Goal: Information Seeking & Learning: Learn about a topic

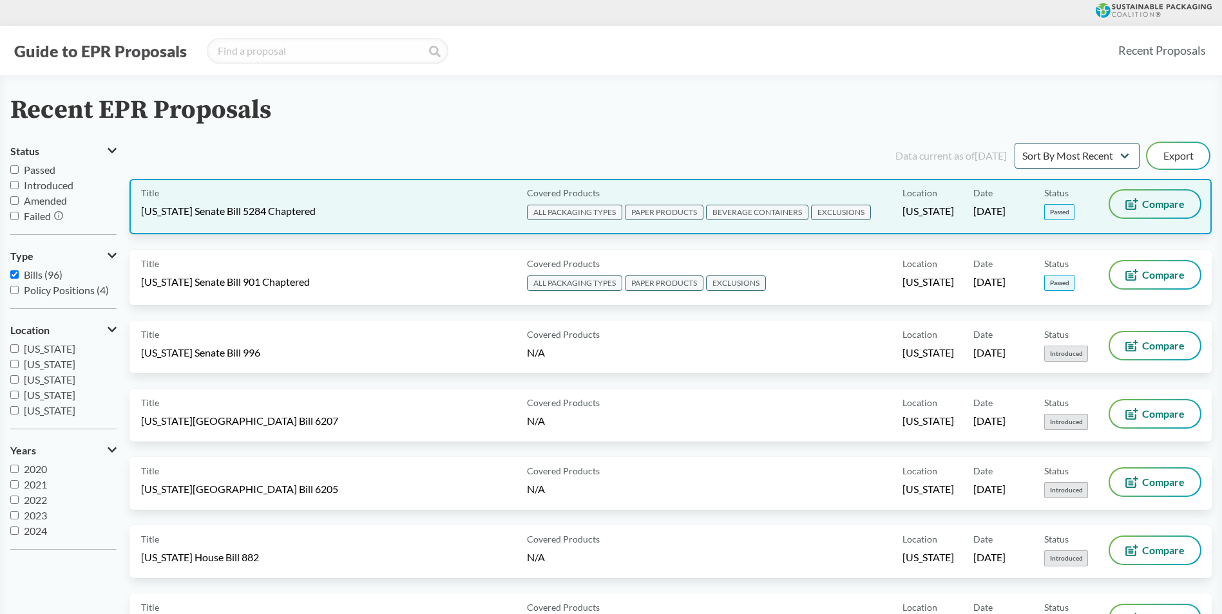
click at [1155, 206] on span "Compare" at bounding box center [1163, 204] width 43 height 10
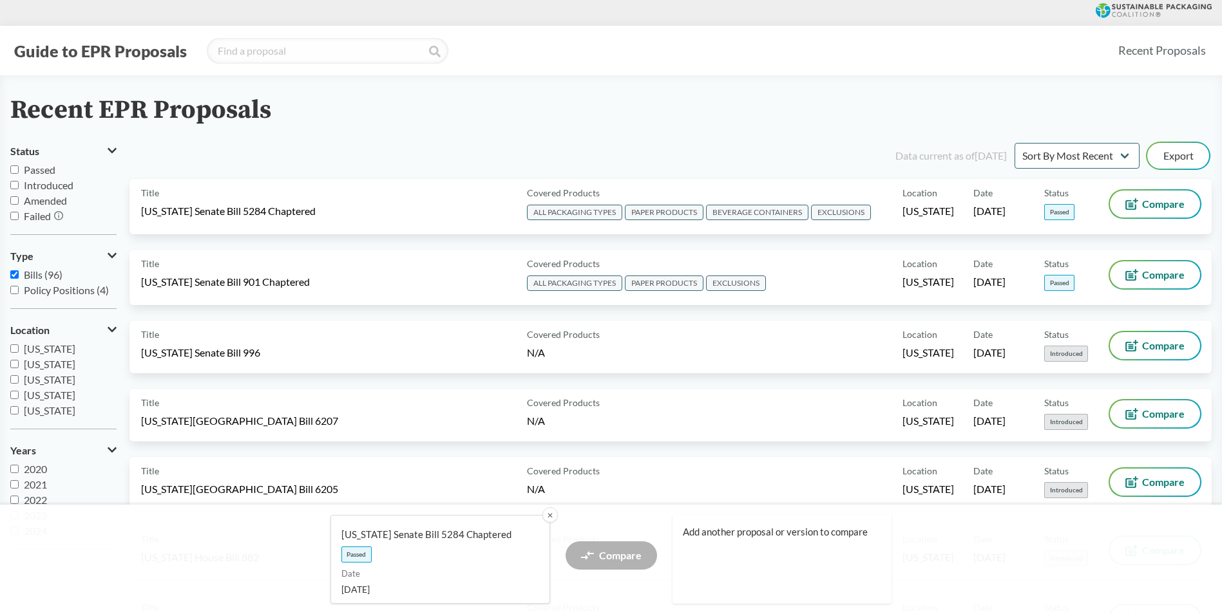
click at [417, 108] on div "Recent EPR Proposals" at bounding box center [610, 110] width 1201 height 29
click at [14, 166] on input "Passed" at bounding box center [14, 170] width 8 height 8
checkbox input "true"
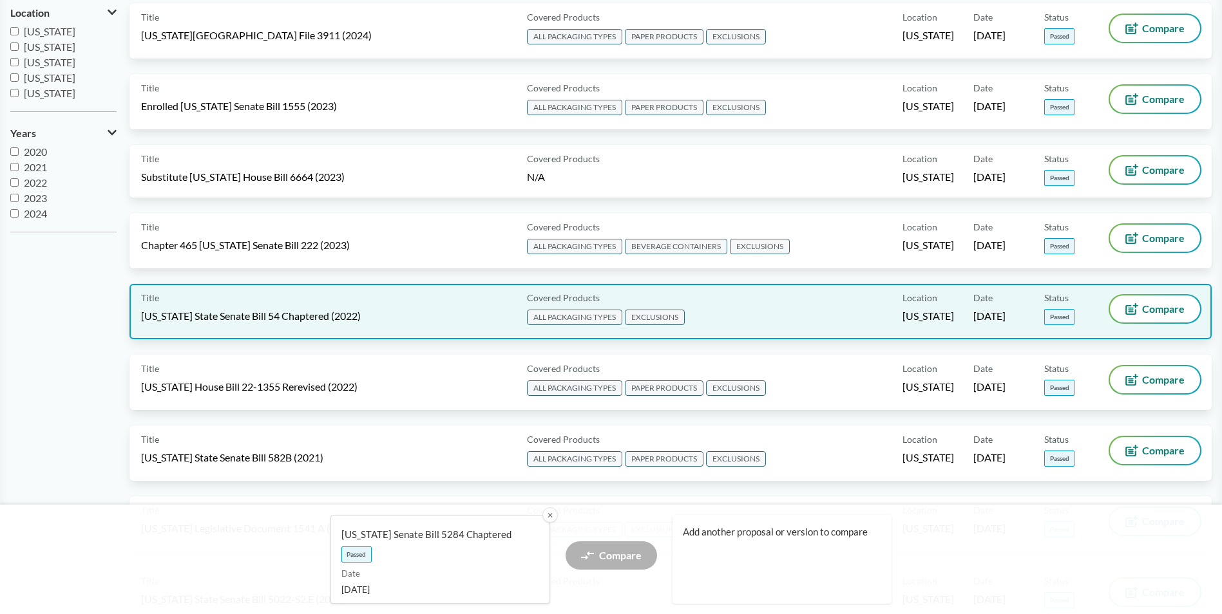
scroll to position [322, 0]
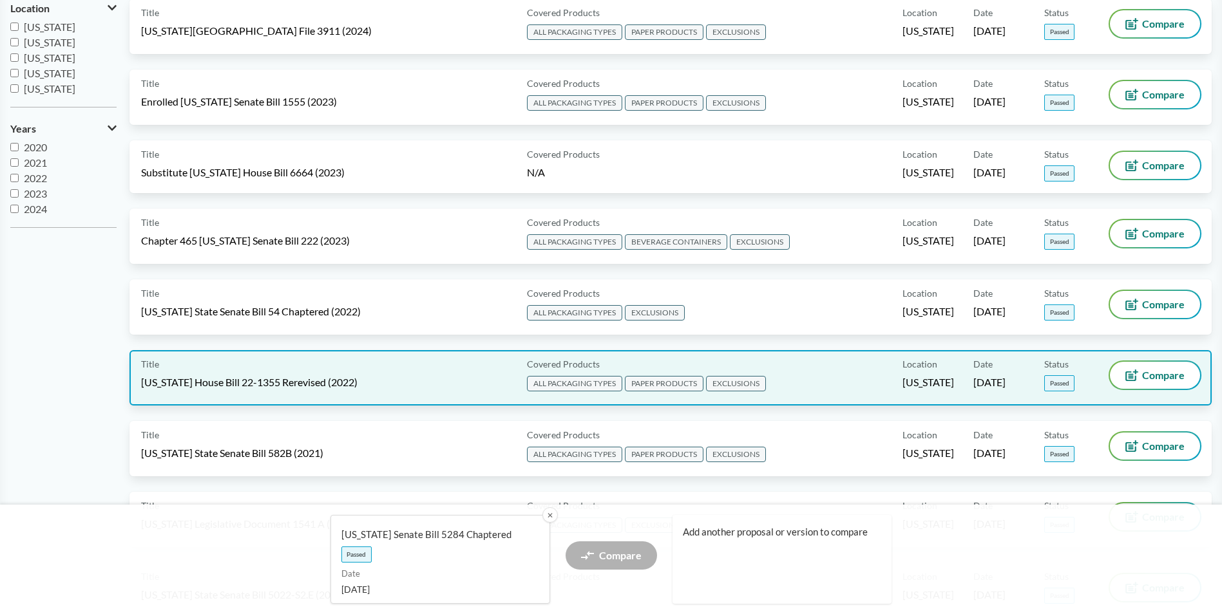
click at [310, 374] on div "Title [US_STATE] House Bill 22-1355 Rerevised (2022)" at bounding box center [331, 378] width 381 height 32
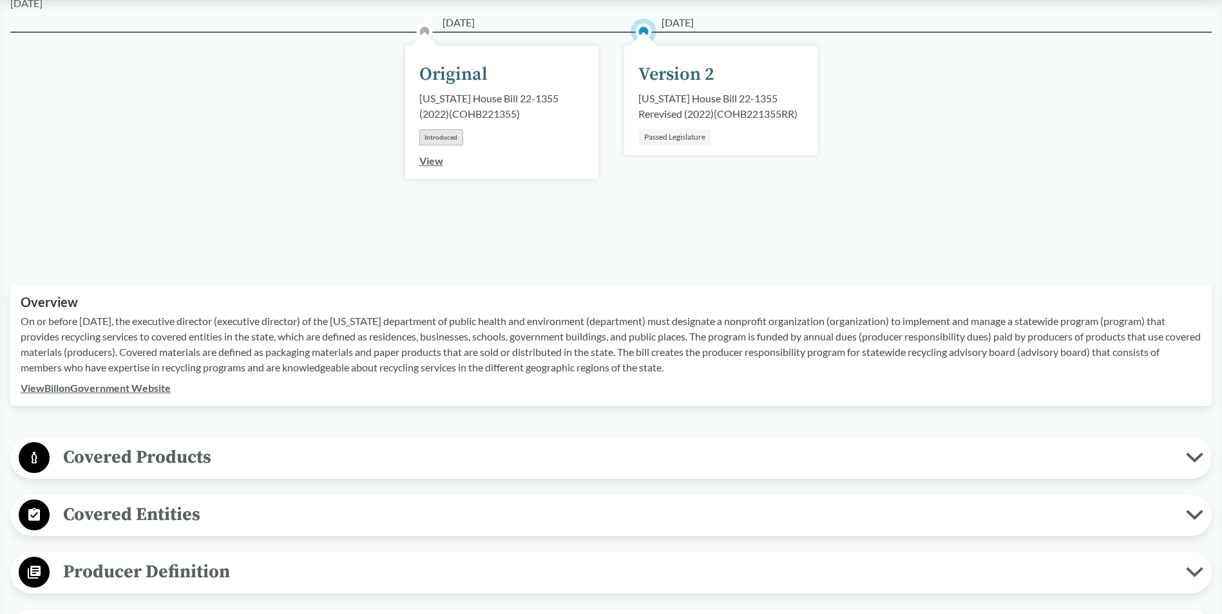
scroll to position [193, 0]
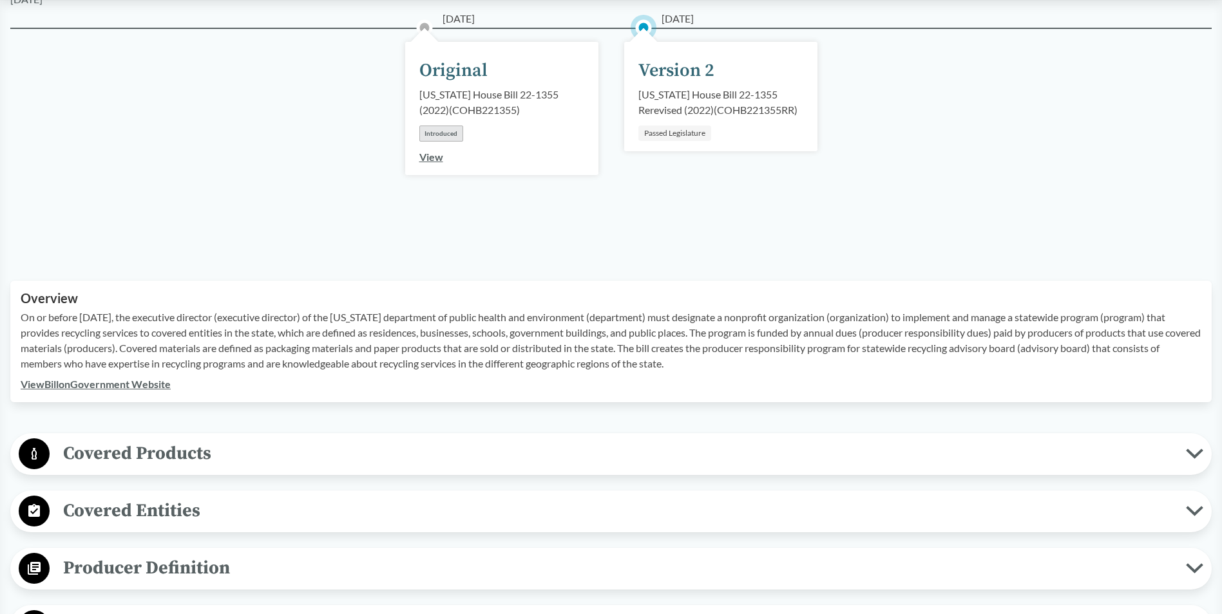
click at [186, 453] on span "Covered Products" at bounding box center [618, 453] width 1136 height 29
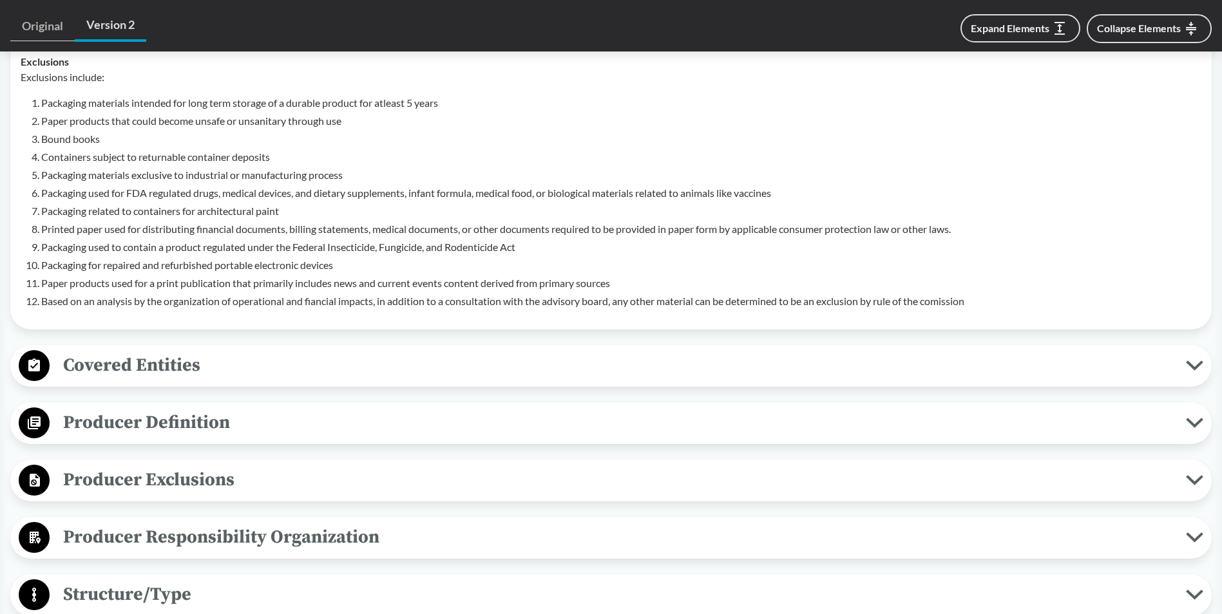
scroll to position [773, 0]
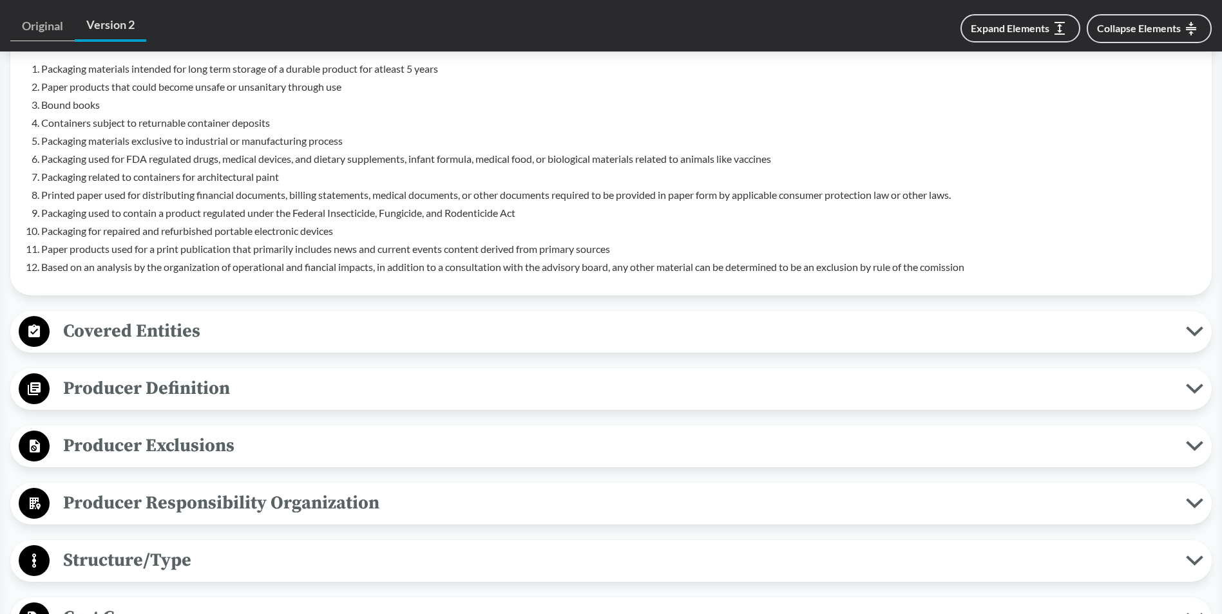
click at [216, 328] on span "Covered Entities" at bounding box center [618, 331] width 1136 height 29
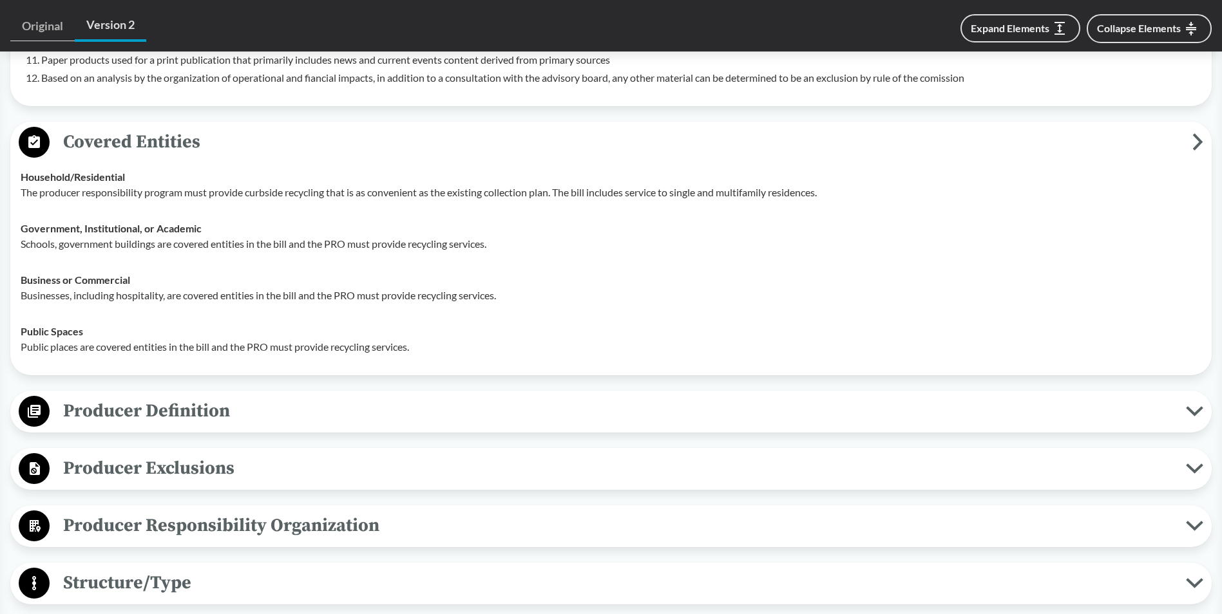
scroll to position [966, 0]
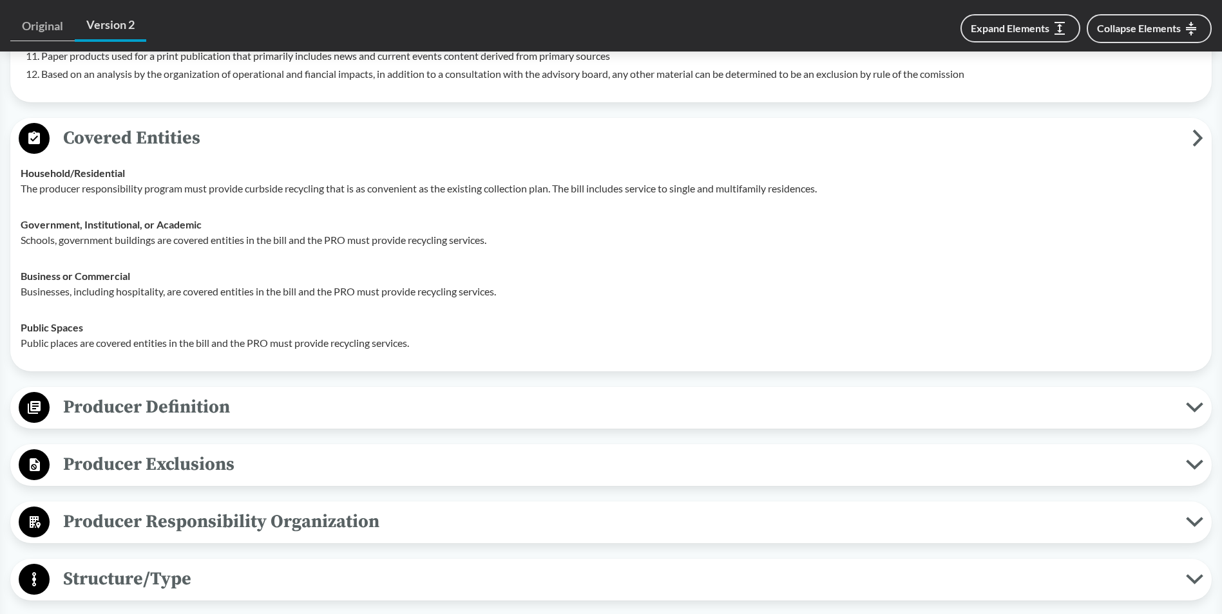
click at [191, 404] on span "Producer Definition" at bounding box center [618, 407] width 1136 height 29
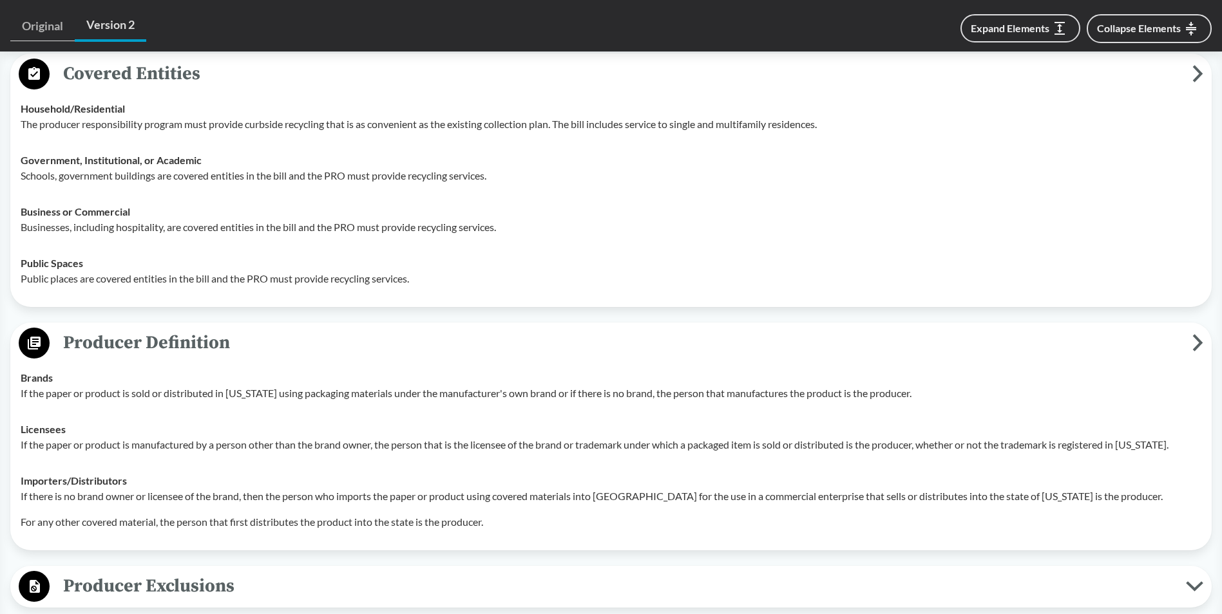
scroll to position [1224, 0]
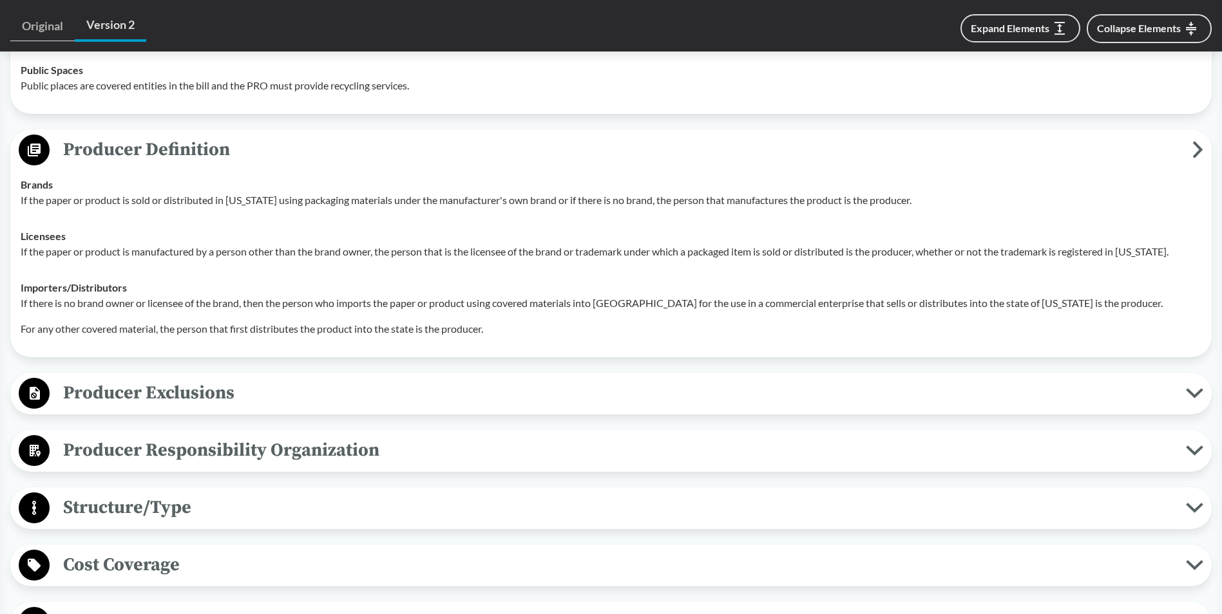
click at [198, 397] on span "Producer Exclusions" at bounding box center [618, 393] width 1136 height 29
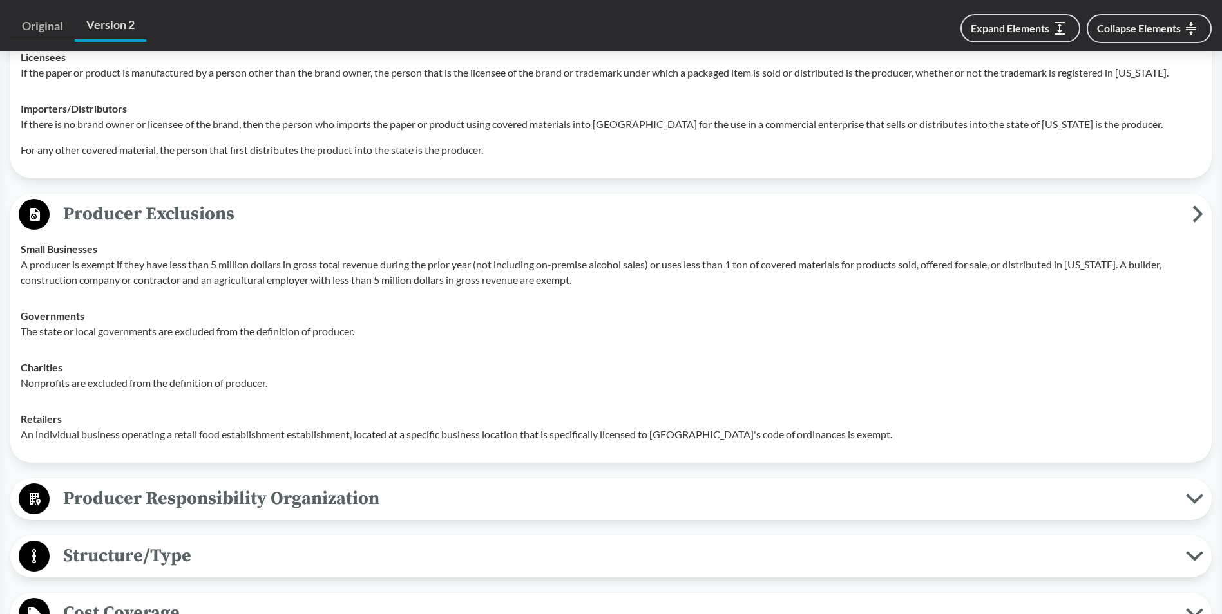
scroll to position [1417, 0]
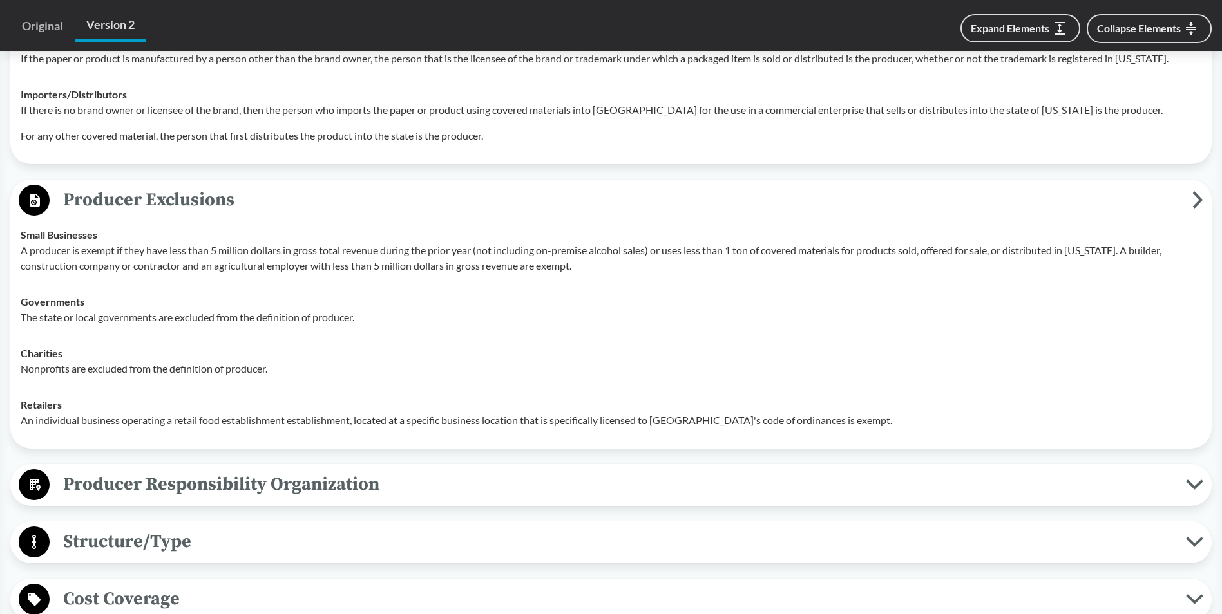
click at [209, 473] on span "Producer Responsibility Organization" at bounding box center [618, 484] width 1136 height 29
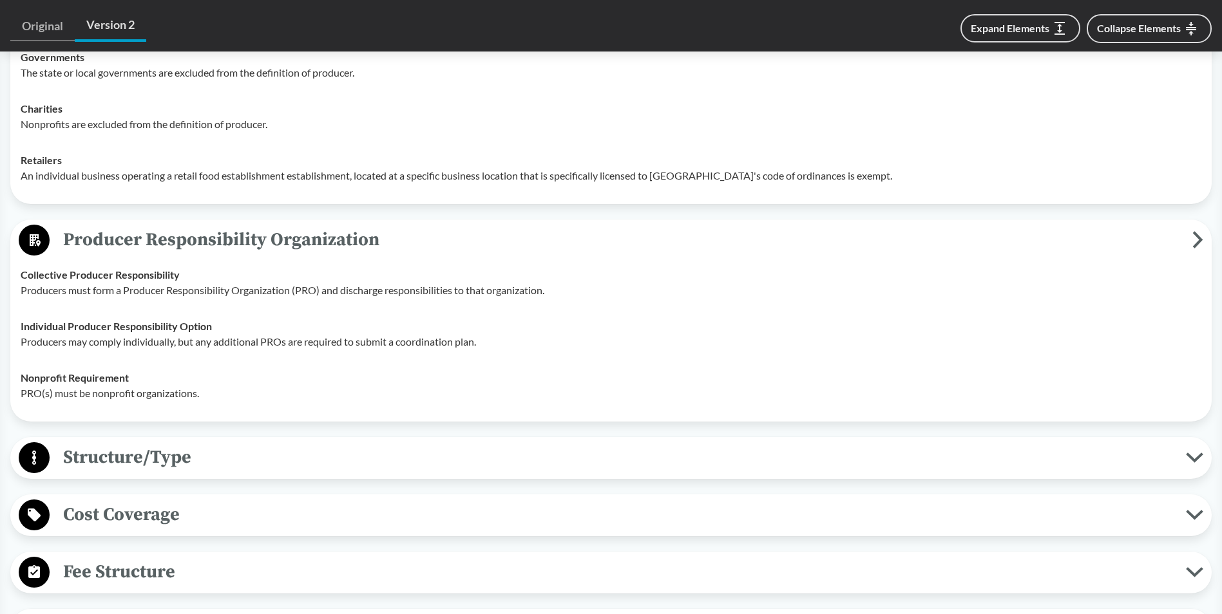
scroll to position [1739, 0]
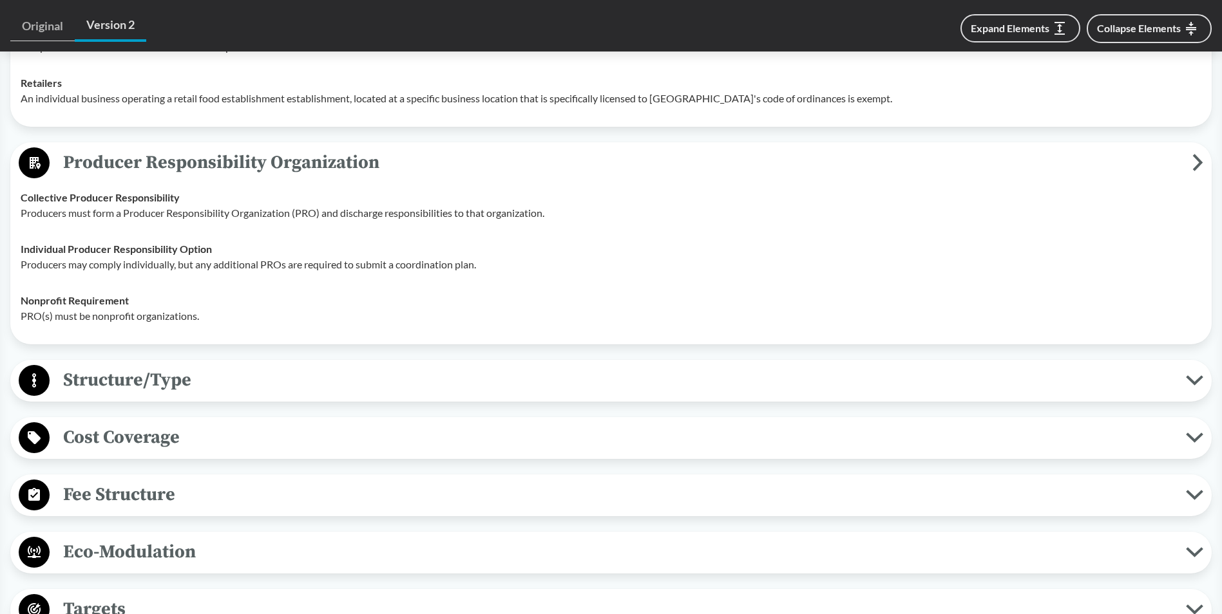
click at [239, 444] on span "Cost Coverage" at bounding box center [618, 437] width 1136 height 29
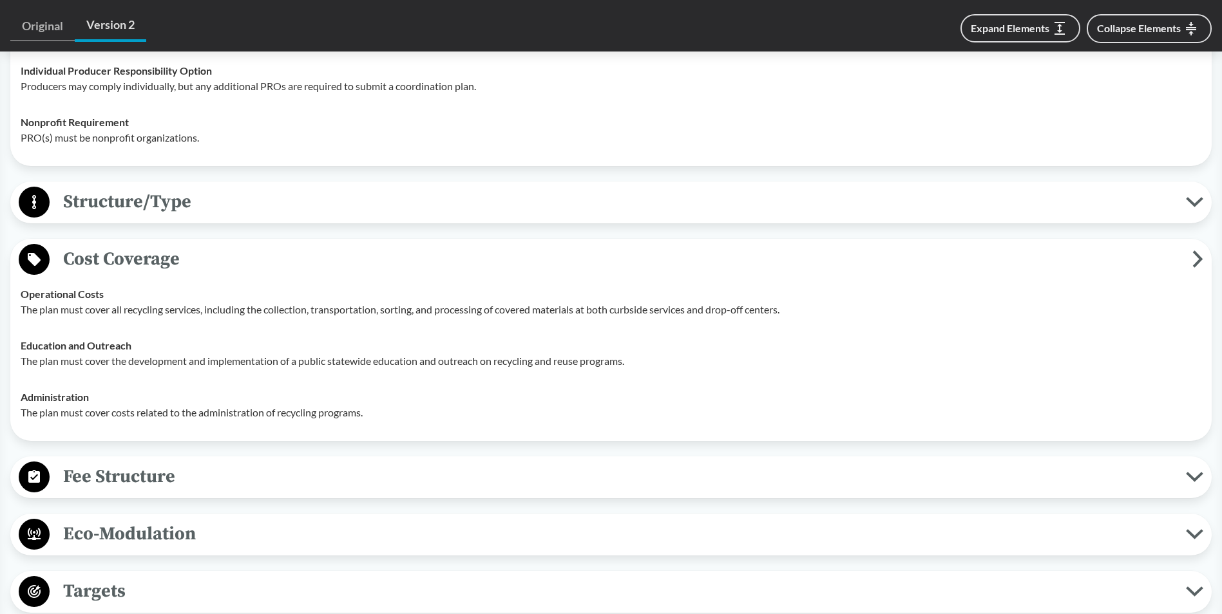
scroll to position [1932, 0]
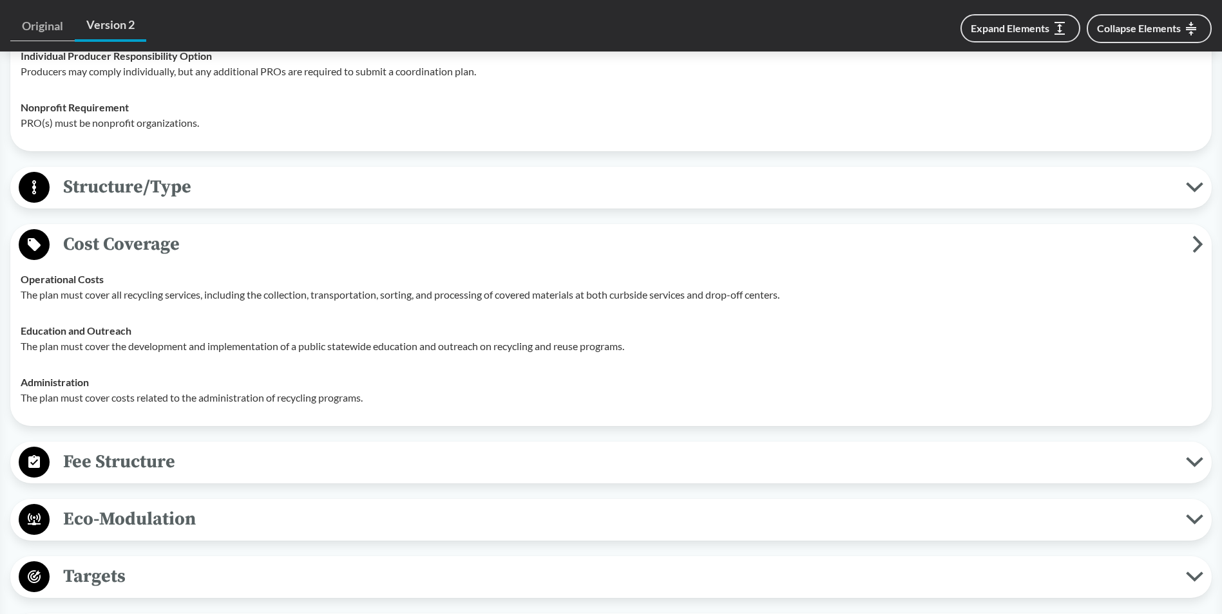
click at [231, 453] on span "Fee Structure" at bounding box center [618, 462] width 1136 height 29
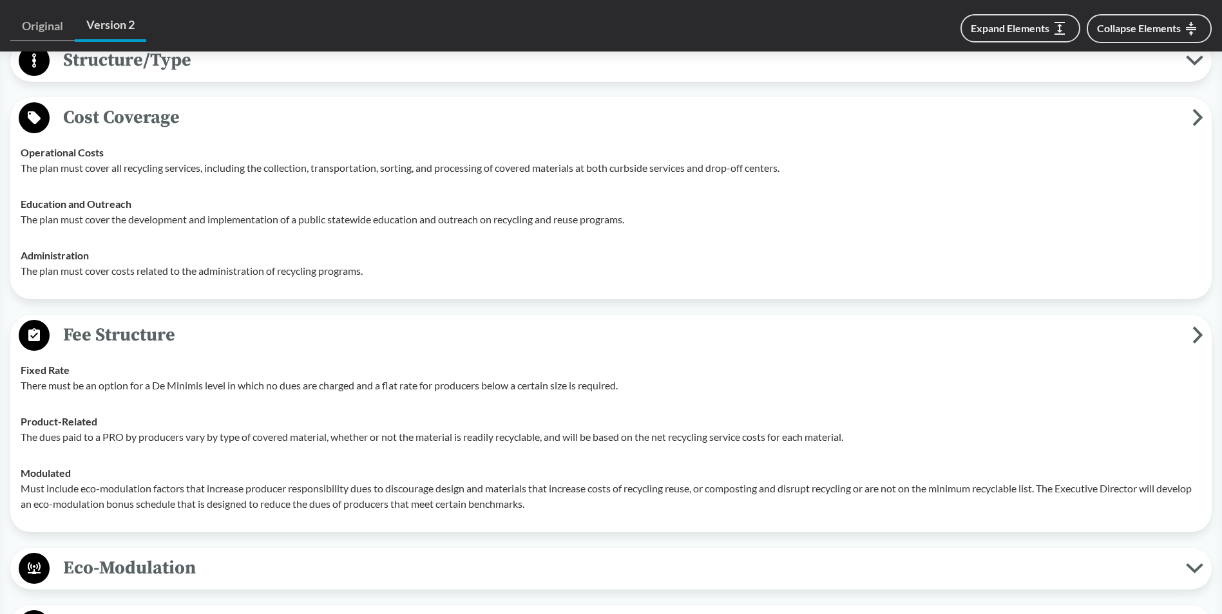
scroll to position [2125, 0]
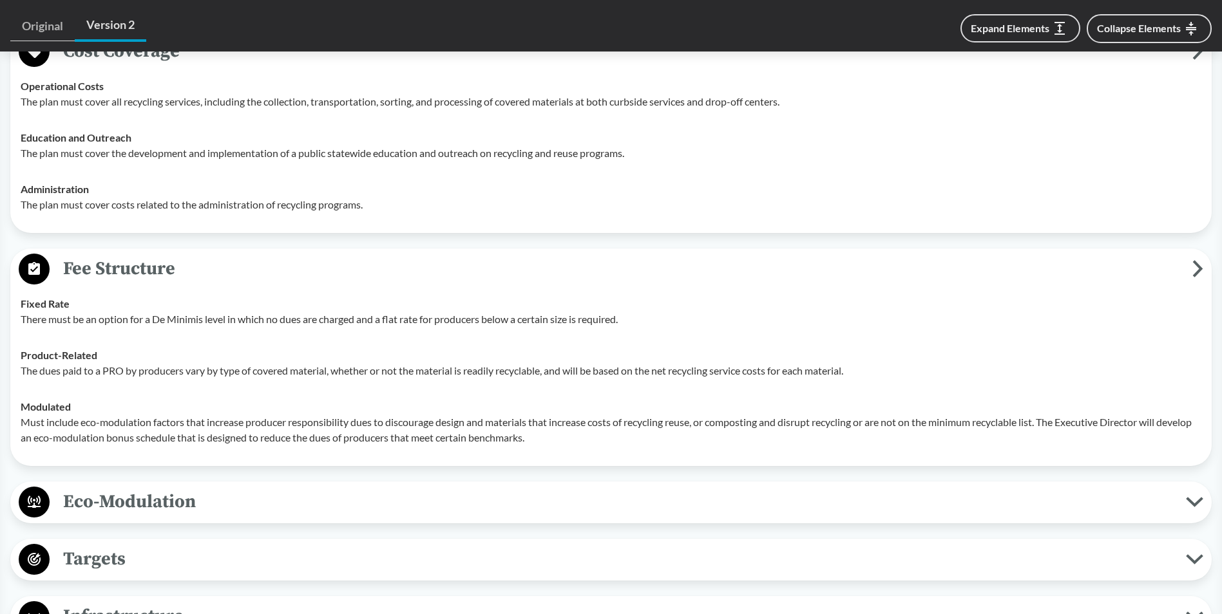
click at [232, 495] on span "Eco-Modulation" at bounding box center [618, 502] width 1136 height 29
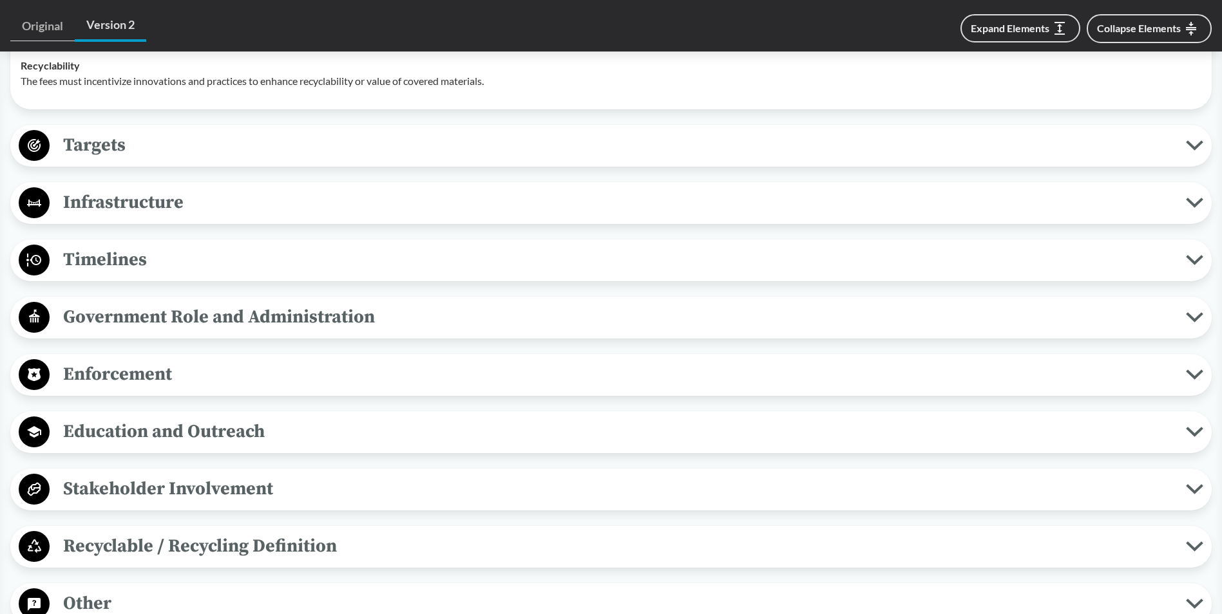
scroll to position [2769, 0]
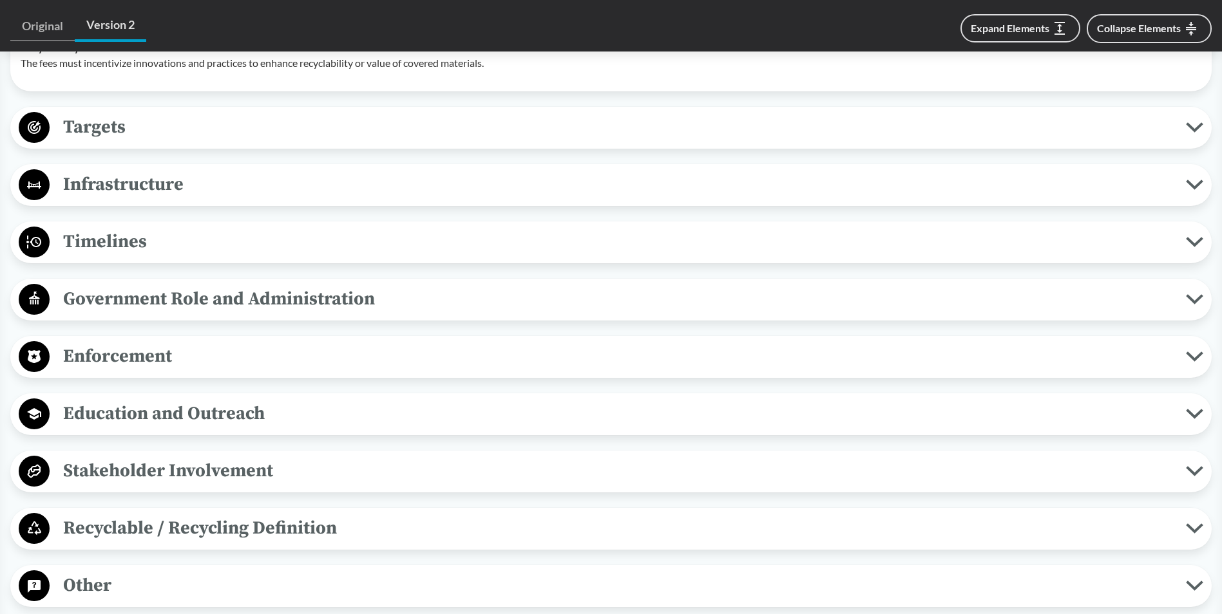
click at [259, 365] on span "Enforcement" at bounding box center [618, 356] width 1136 height 29
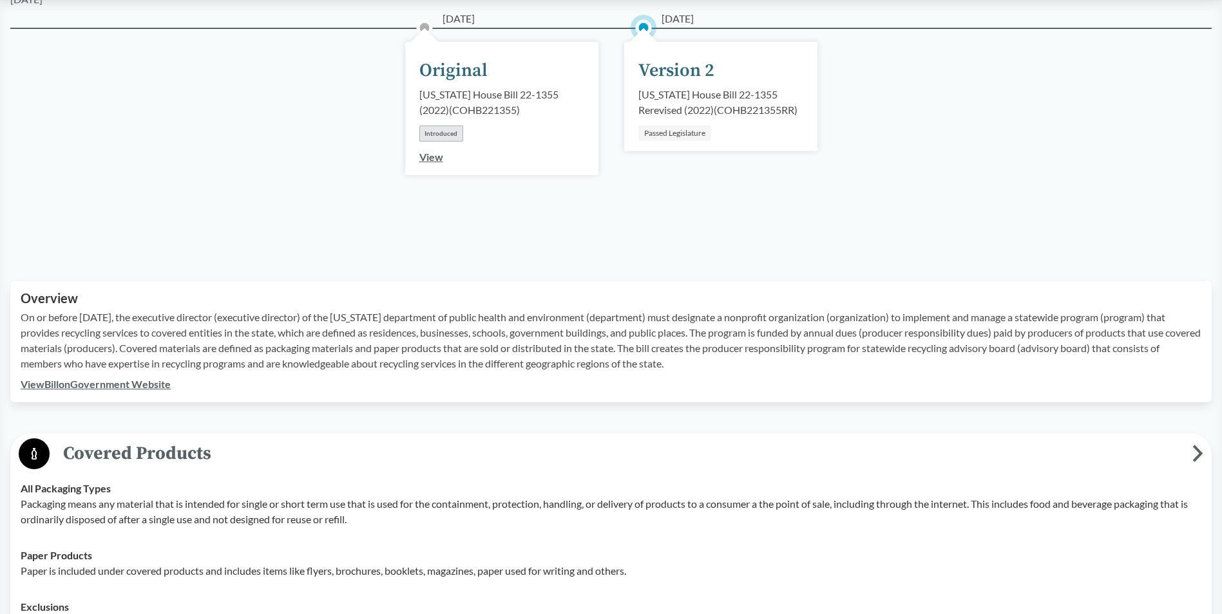
scroll to position [0, 0]
